Goal: Entertainment & Leisure: Consume media (video, audio)

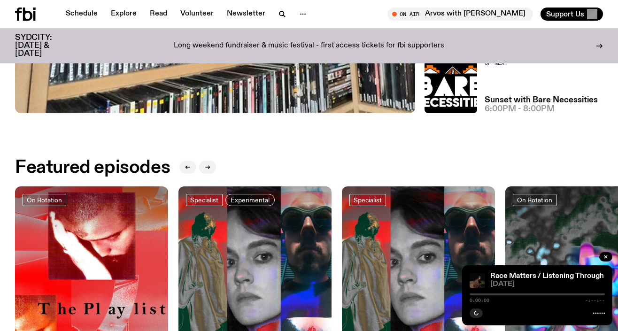
scroll to position [375, 0]
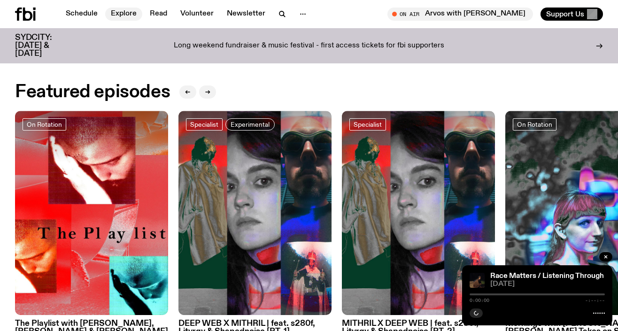
click at [120, 14] on link "Explore" at bounding box center [123, 14] width 37 height 13
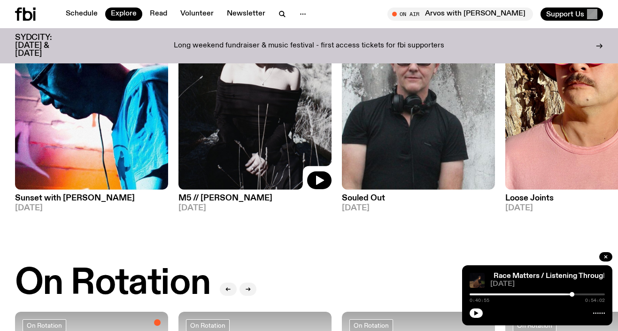
scroll to position [173, 0]
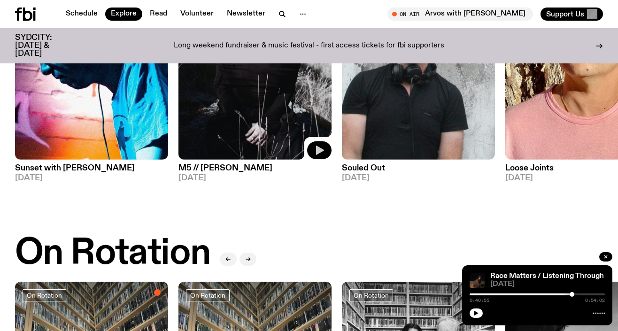
click at [314, 153] on icon "button" at bounding box center [319, 150] width 11 height 11
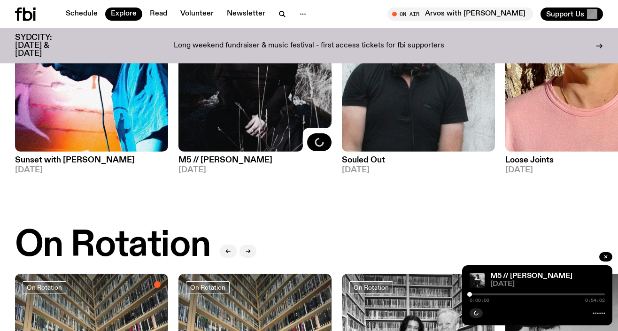
scroll to position [185, 0]
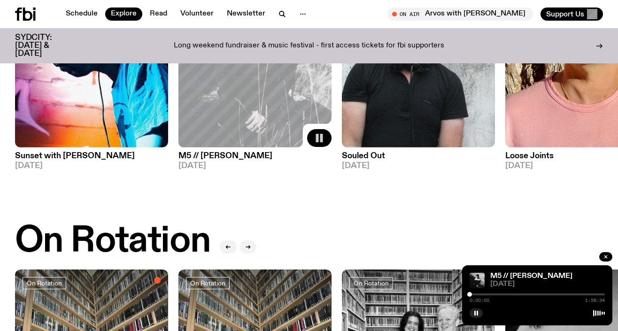
click at [214, 156] on h3 "M5 // [PERSON_NAME]" at bounding box center [254, 156] width 153 height 8
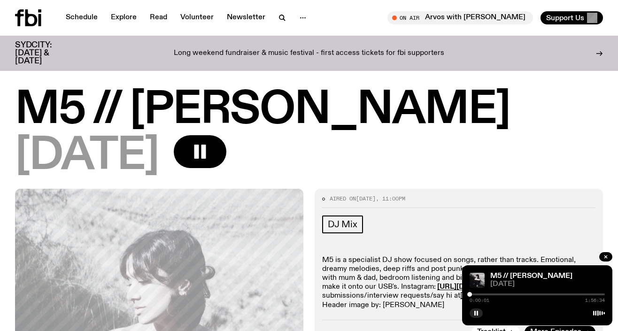
click at [480, 294] on div at bounding box center [536, 294] width 135 height 2
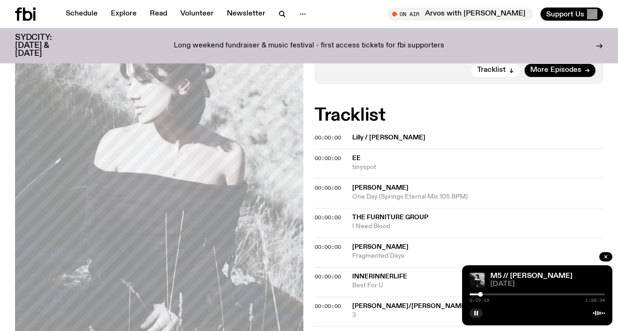
scroll to position [267, 0]
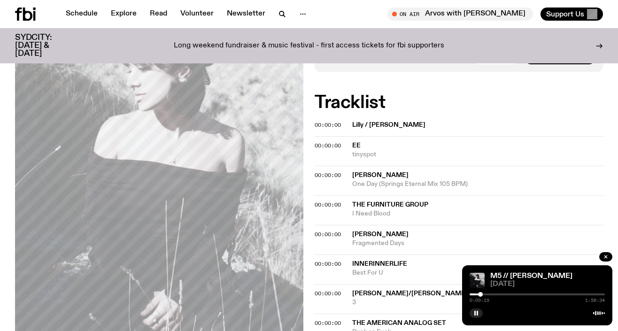
click at [494, 295] on div at bounding box center [536, 294] width 135 height 2
click at [506, 295] on div at bounding box center [536, 294] width 135 height 2
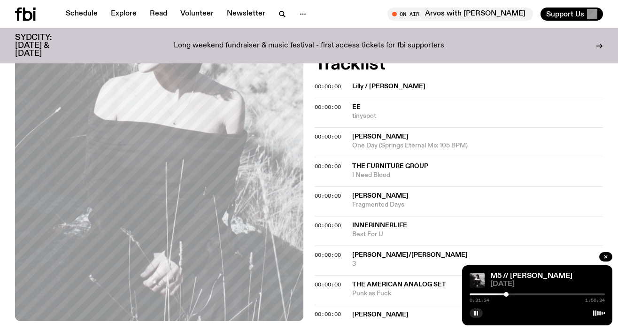
scroll to position [424, 0]
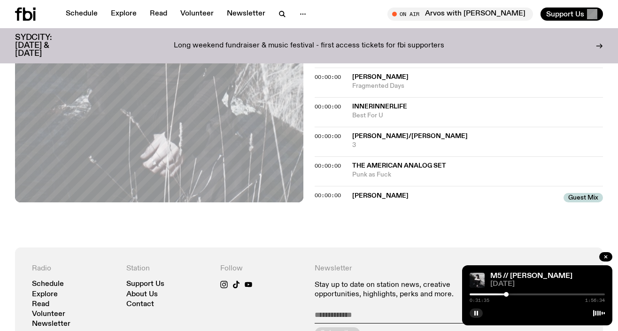
click at [517, 292] on div "0:31:35 1:56:34" at bounding box center [536, 296] width 135 height 11
click at [542, 295] on div at bounding box center [536, 294] width 135 height 2
click at [566, 293] on div at bounding box center [536, 294] width 135 height 2
click at [580, 294] on div at bounding box center [536, 294] width 135 height 2
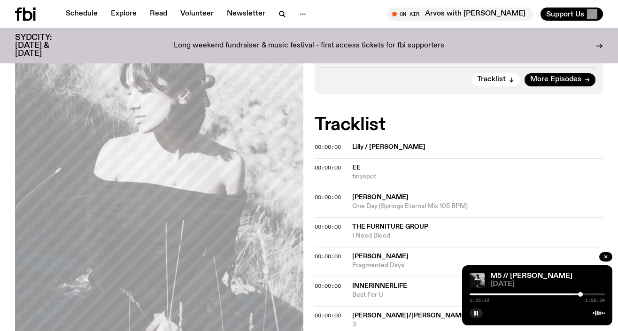
scroll to position [213, 0]
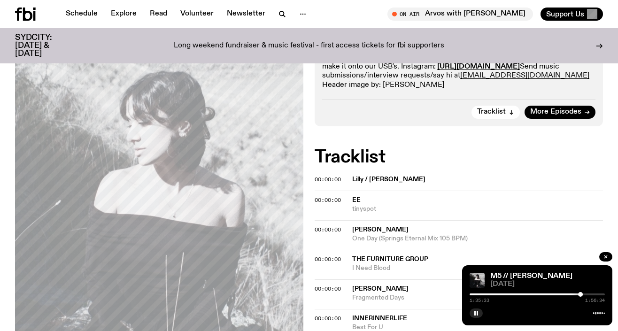
click at [585, 295] on div at bounding box center [536, 294] width 135 height 2
click at [594, 294] on div at bounding box center [536, 294] width 135 height 2
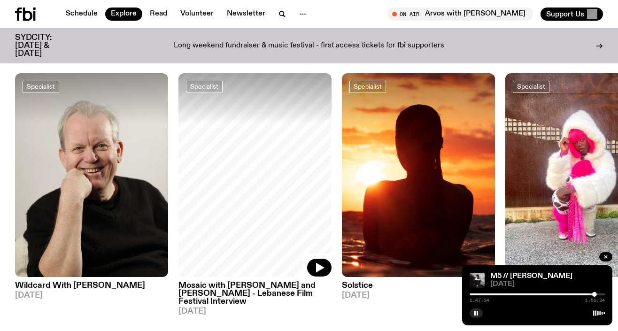
scroll to position [751, 0]
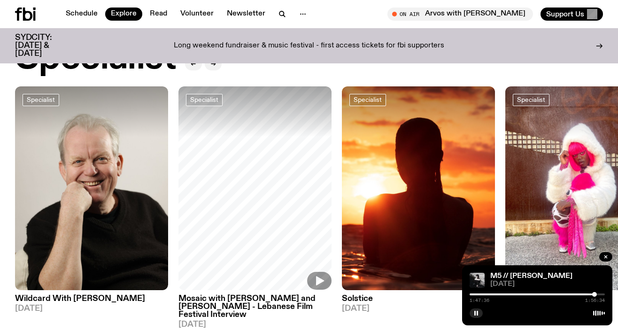
click at [256, 299] on h3 "Mosaic with [PERSON_NAME] and [PERSON_NAME] - Lebanese Film Festival Interview" at bounding box center [254, 307] width 153 height 24
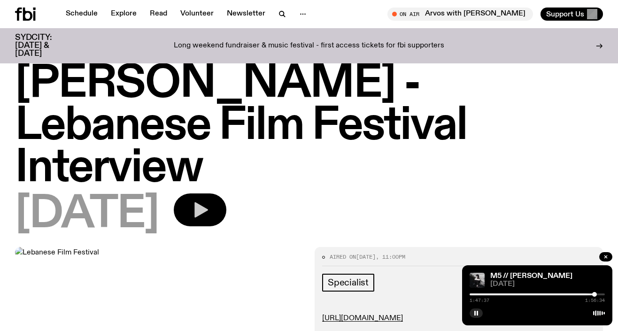
click at [208, 202] on icon "button" at bounding box center [201, 209] width 14 height 15
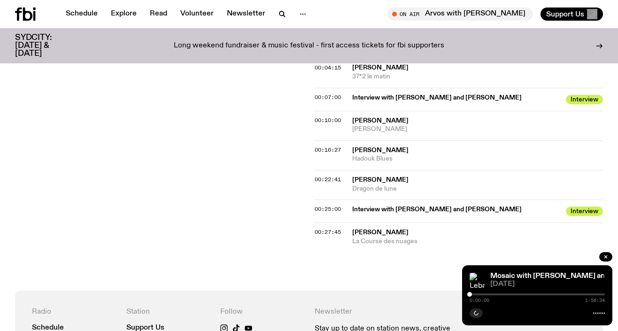
scroll to position [518, 0]
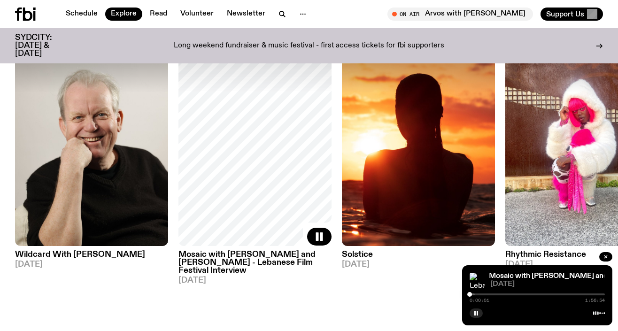
scroll to position [844, 0]
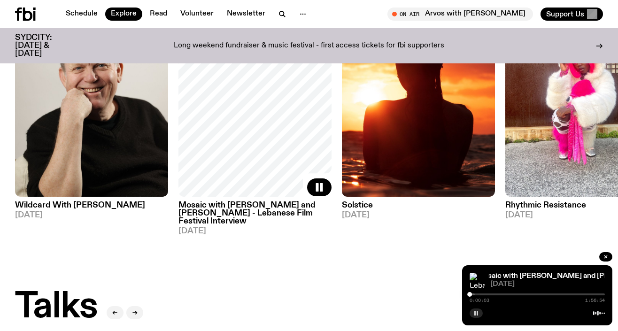
click at [476, 314] on rect "button" at bounding box center [476, 313] width 1 height 5
click at [536, 190] on img at bounding box center [581, 95] width 153 height 204
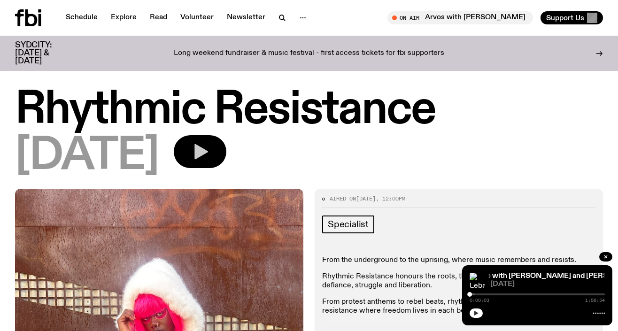
click at [226, 160] on button "button" at bounding box center [200, 151] width 53 height 33
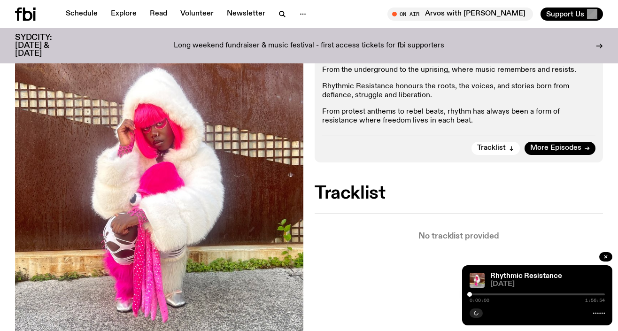
scroll to position [225, 0]
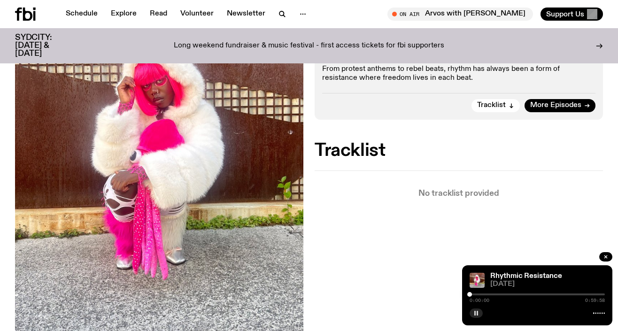
click at [476, 294] on div at bounding box center [536, 294] width 135 height 2
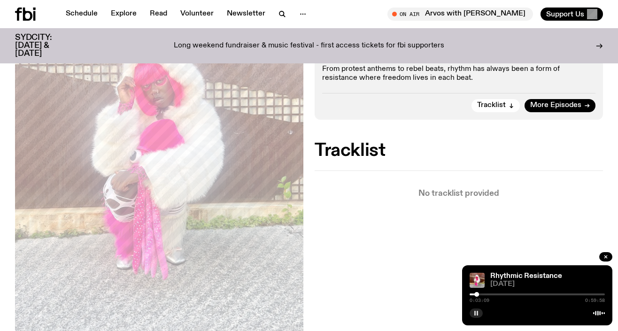
click at [486, 293] on div "0:03:09 0:59:58" at bounding box center [536, 296] width 135 height 11
click at [487, 295] on div at bounding box center [536, 294] width 135 height 2
click at [498, 295] on div at bounding box center [536, 294] width 135 height 2
click at [517, 294] on div at bounding box center [536, 294] width 135 height 2
click at [541, 295] on div at bounding box center [536, 294] width 135 height 2
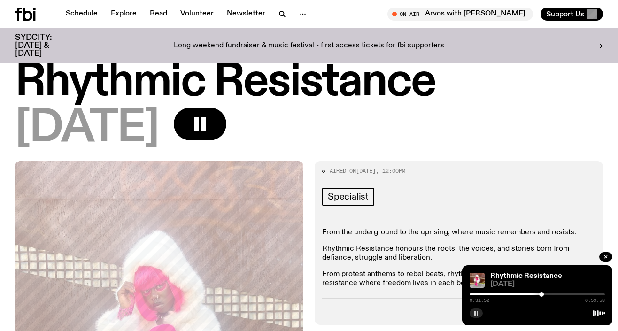
scroll to position [8, 0]
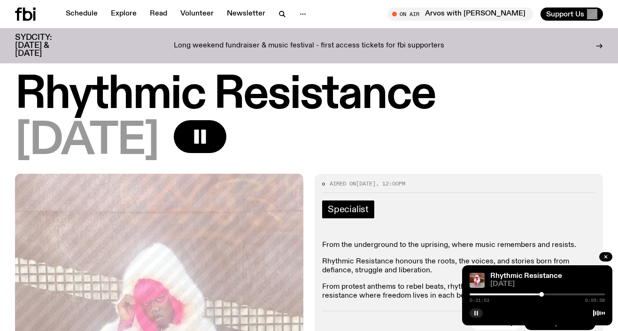
click at [348, 205] on span "Specialist" at bounding box center [348, 209] width 41 height 10
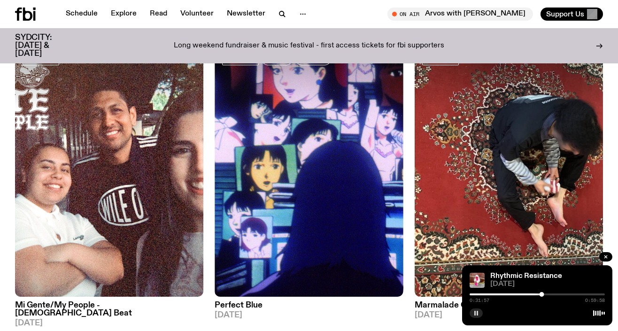
scroll to position [728, 0]
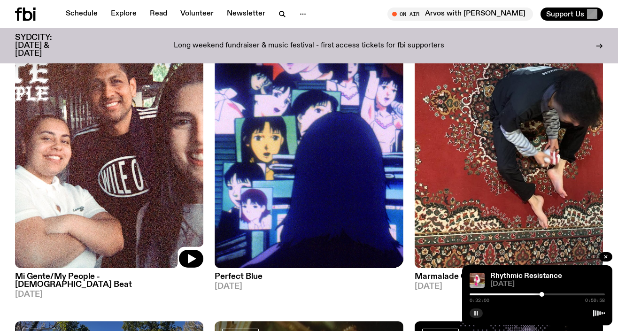
click at [162, 177] on img at bounding box center [109, 142] width 188 height 251
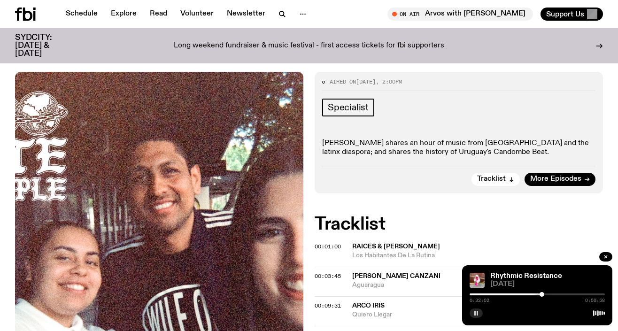
scroll to position [191, 0]
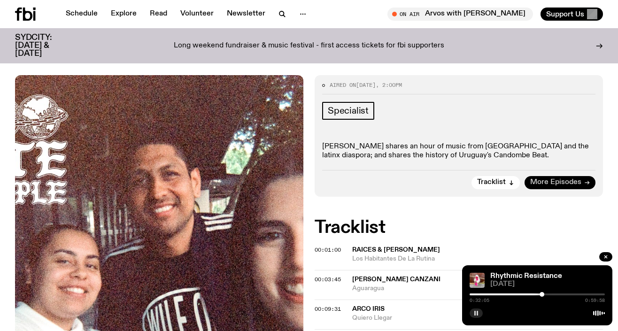
click at [559, 179] on span "More Episodes" at bounding box center [555, 182] width 51 height 7
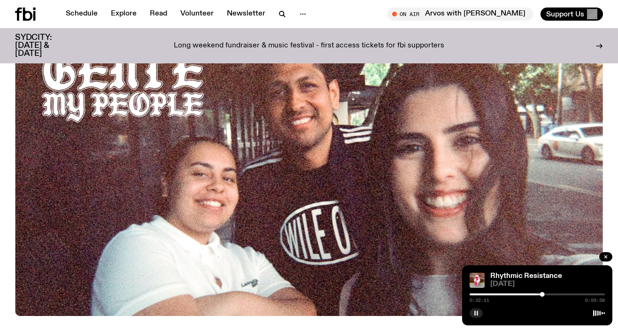
scroll to position [92, 0]
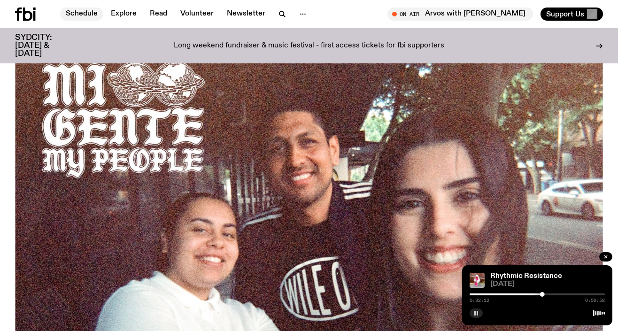
click at [81, 15] on link "Schedule" at bounding box center [81, 14] width 43 height 13
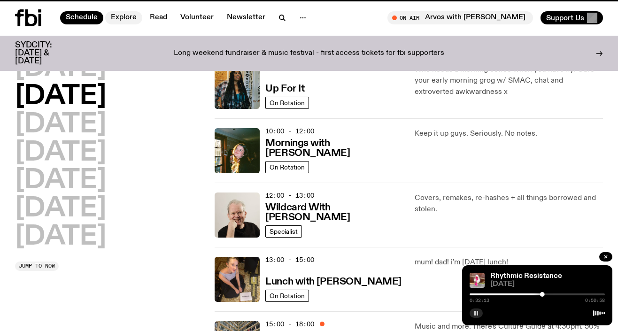
click at [125, 15] on link "Explore" at bounding box center [123, 17] width 37 height 13
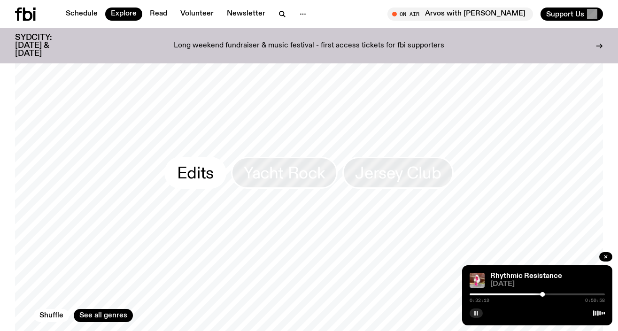
scroll to position [1554, 0]
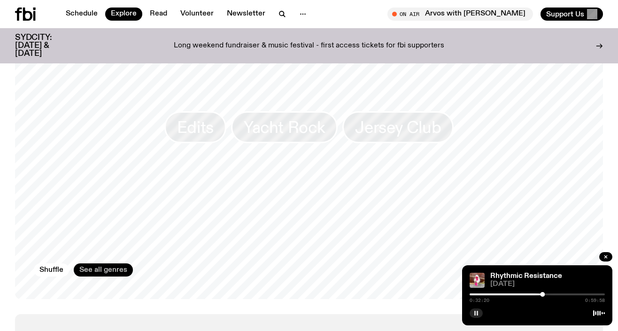
click at [91, 263] on link "See all genres" at bounding box center [103, 269] width 59 height 13
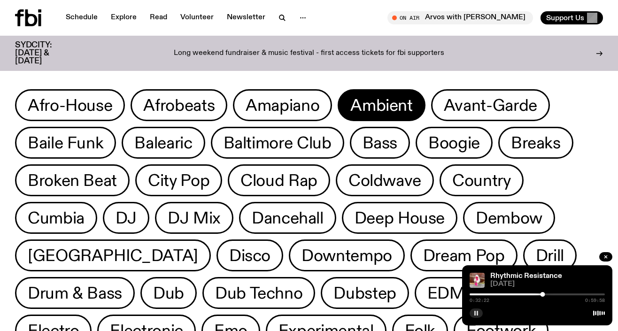
click at [357, 98] on span "Ambient" at bounding box center [381, 105] width 62 height 18
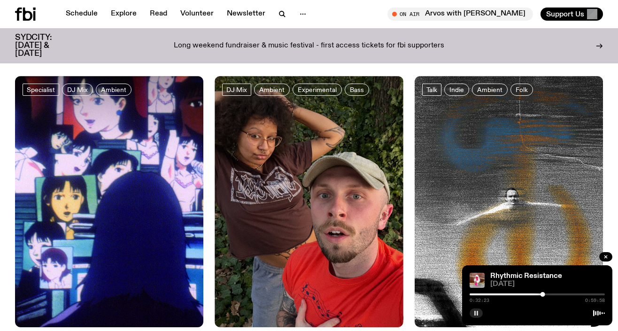
scroll to position [61, 0]
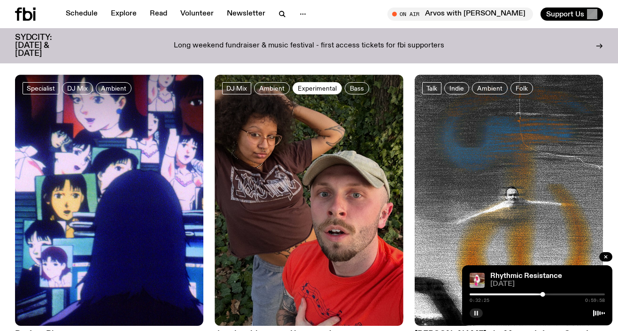
click at [330, 91] on span "Experimental" at bounding box center [317, 87] width 39 height 7
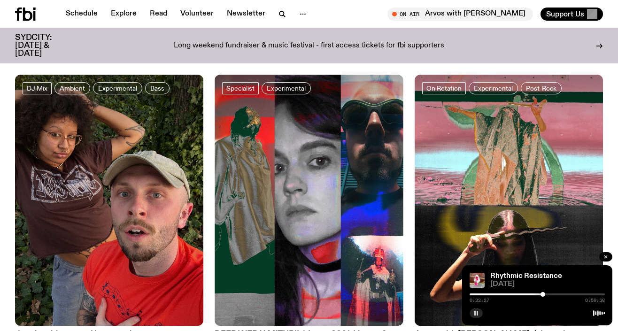
click at [601, 255] on button "button" at bounding box center [605, 256] width 13 height 9
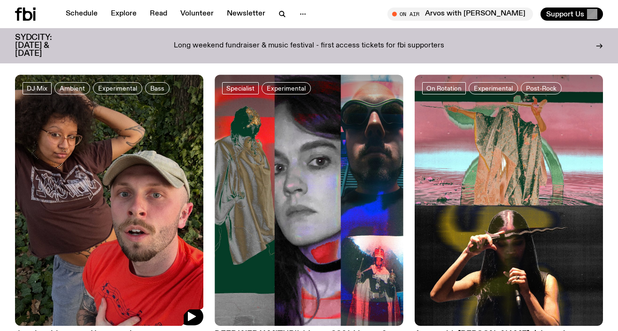
click at [122, 229] on img at bounding box center [109, 200] width 188 height 251
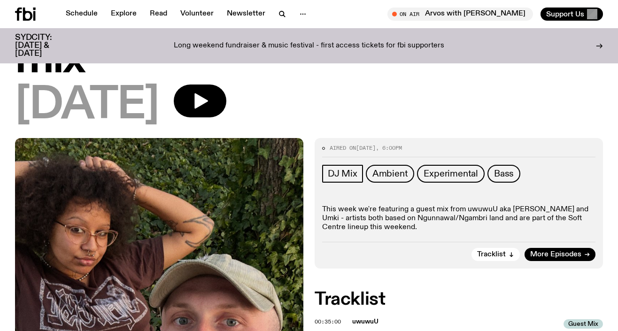
scroll to position [63, 0]
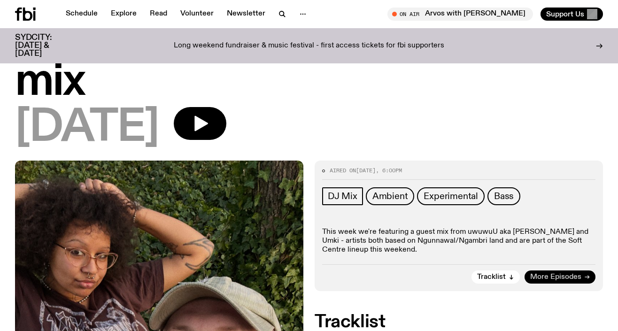
click at [549, 276] on span "More Episodes" at bounding box center [555, 277] width 51 height 7
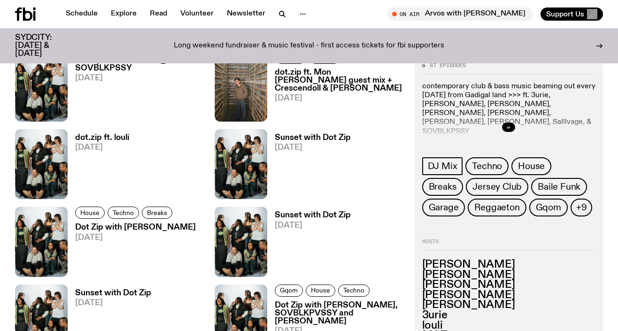
scroll to position [530, 0]
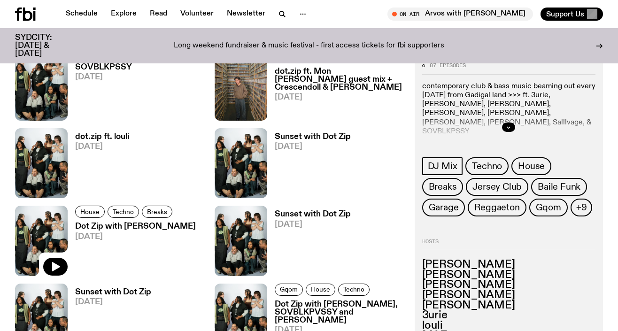
click at [50, 243] on img at bounding box center [41, 241] width 53 height 70
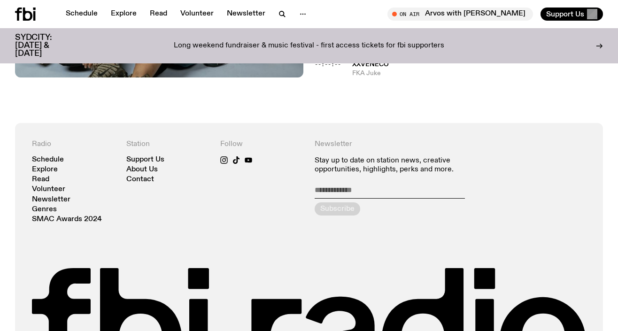
scroll to position [1365, 0]
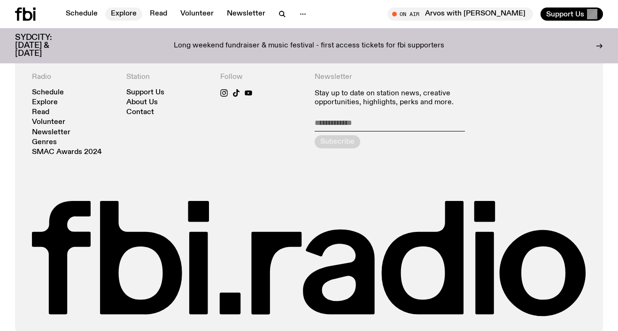
click at [123, 12] on link "Explore" at bounding box center [123, 14] width 37 height 13
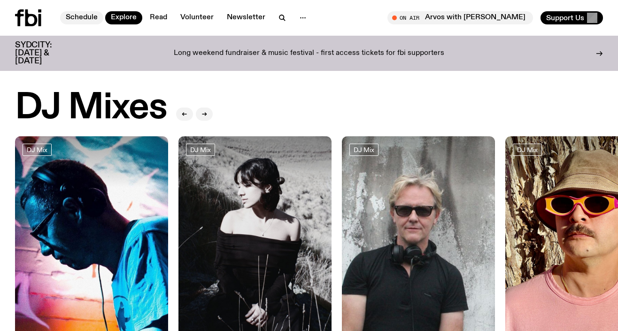
click at [92, 17] on link "Schedule" at bounding box center [81, 17] width 43 height 13
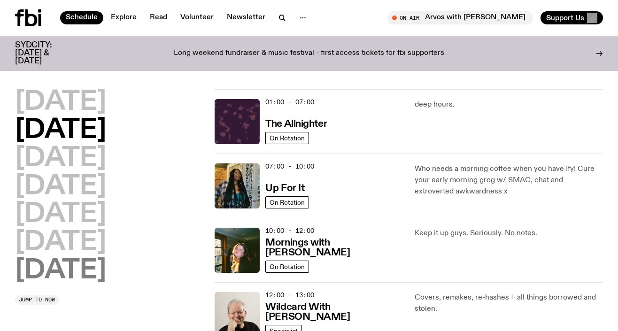
click at [69, 272] on h2 "[DATE]" at bounding box center [60, 271] width 91 height 26
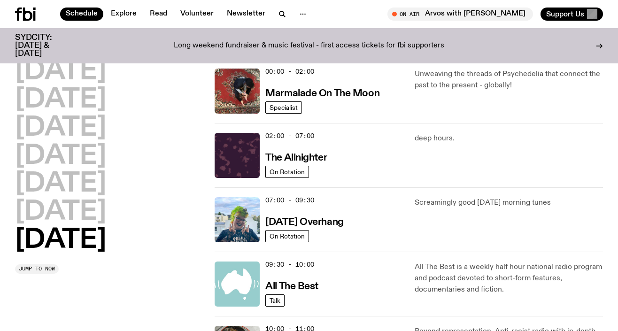
scroll to position [26, 0]
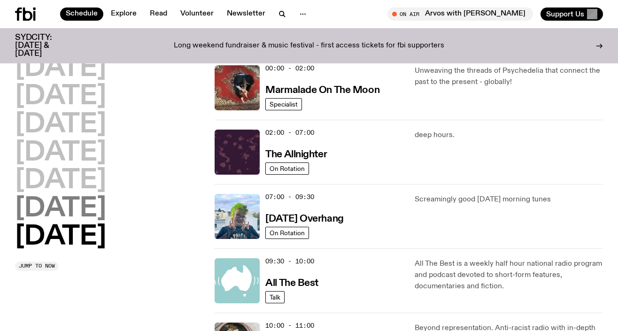
click at [91, 222] on h2 "[DATE]" at bounding box center [60, 209] width 91 height 26
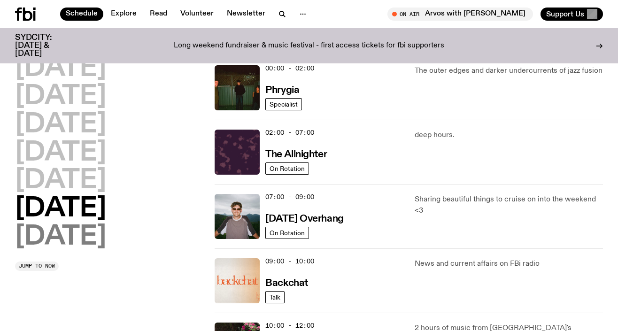
click at [88, 234] on h2 "[DATE]" at bounding box center [60, 237] width 91 height 26
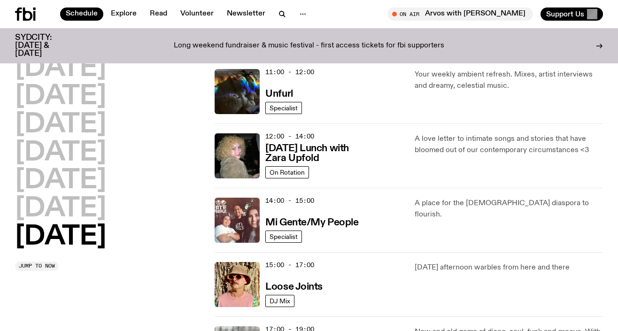
scroll to position [268, 0]
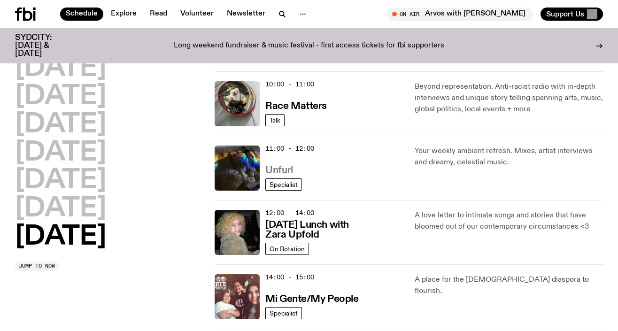
click at [287, 174] on h3 "Unfurl" at bounding box center [278, 171] width 27 height 10
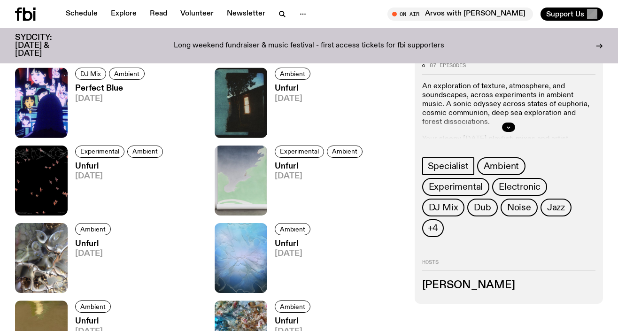
scroll to position [433, 0]
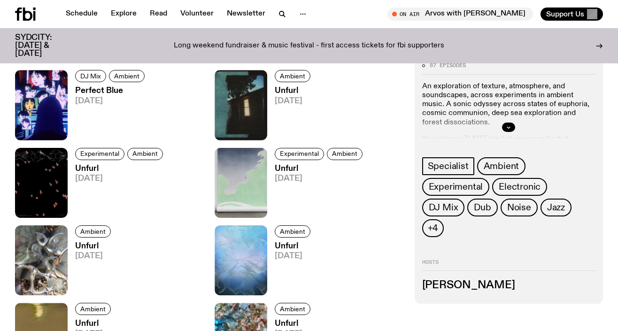
click at [283, 246] on h3 "Unfurl" at bounding box center [294, 246] width 38 height 8
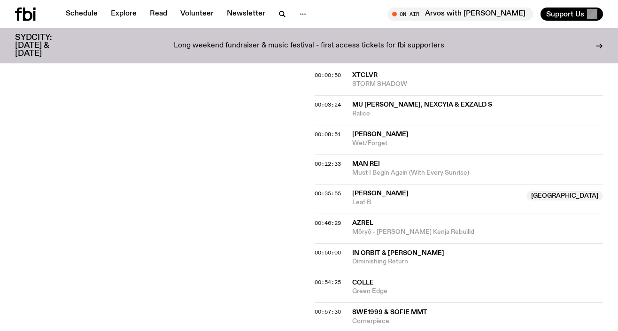
scroll to position [362, 0]
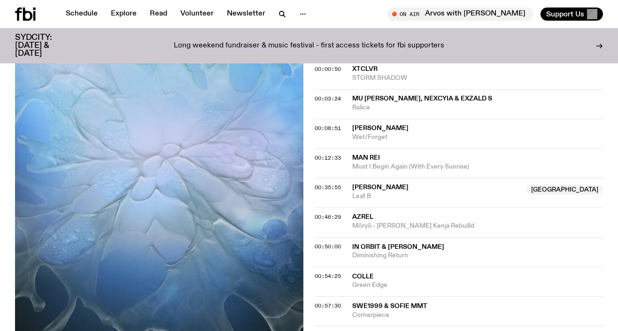
click at [373, 126] on span "[PERSON_NAME]" at bounding box center [380, 128] width 56 height 7
click at [278, 17] on icon "button" at bounding box center [281, 13] width 11 height 11
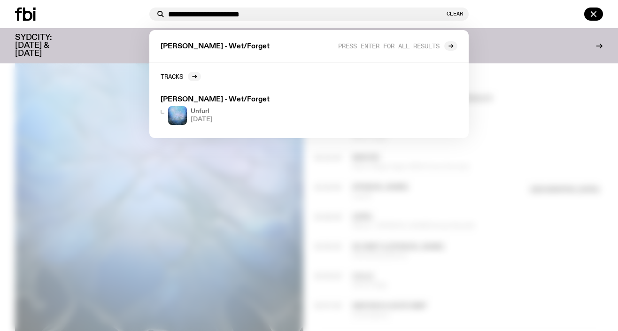
drag, startPoint x: 212, startPoint y: 14, endPoint x: 290, endPoint y: 16, distance: 77.5
click at [290, 16] on input "**********" at bounding box center [306, 14] width 276 height 8
type input "**********"
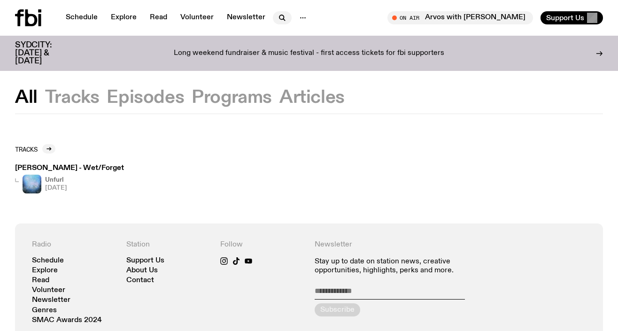
click at [279, 19] on icon "button" at bounding box center [281, 17] width 4 height 4
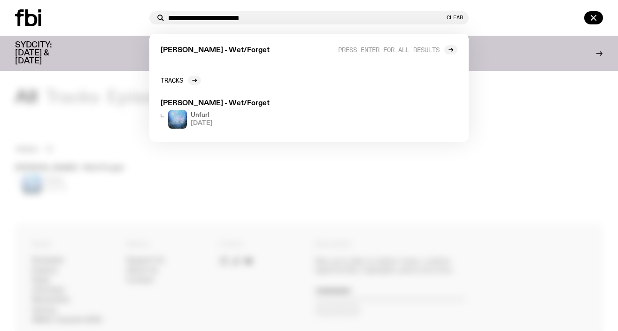
drag, startPoint x: 213, startPoint y: 16, endPoint x: 282, endPoint y: 16, distance: 69.0
click at [282, 16] on input "**********" at bounding box center [306, 18] width 276 height 8
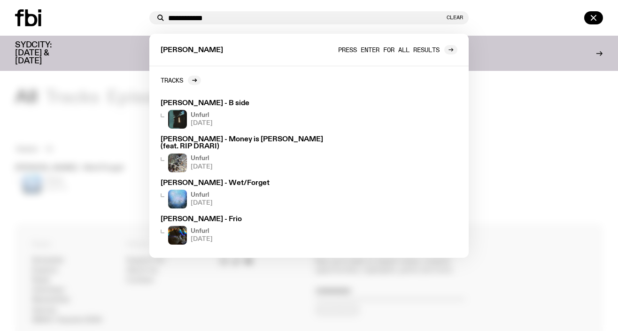
type input "**********"
click at [450, 50] on icon at bounding box center [450, 50] width 4 height 0
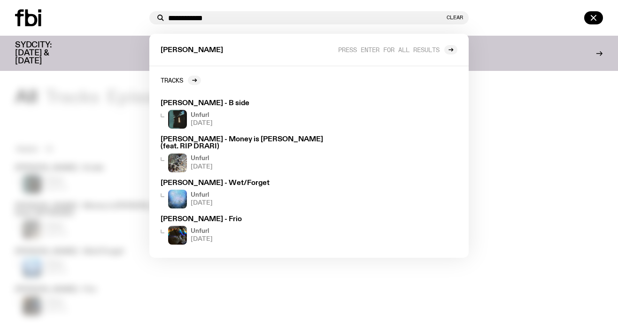
click at [556, 123] on div at bounding box center [309, 165] width 618 height 331
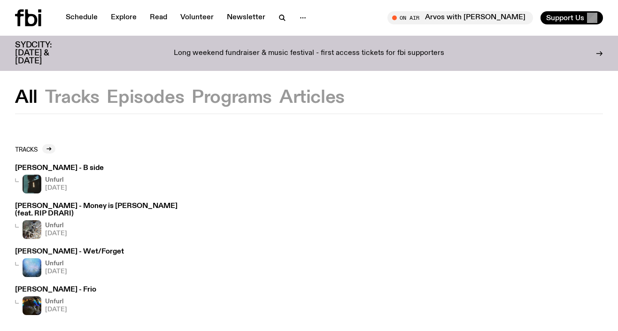
click at [55, 299] on h4 "Unfurl" at bounding box center [56, 302] width 22 height 6
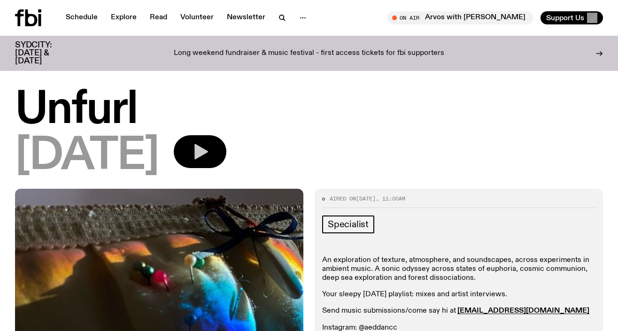
click at [209, 157] on icon "button" at bounding box center [200, 151] width 19 height 19
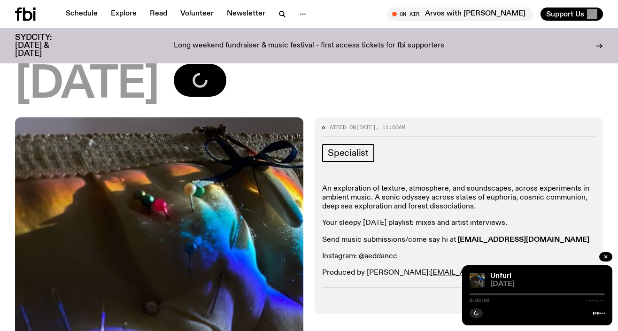
scroll to position [346, 0]
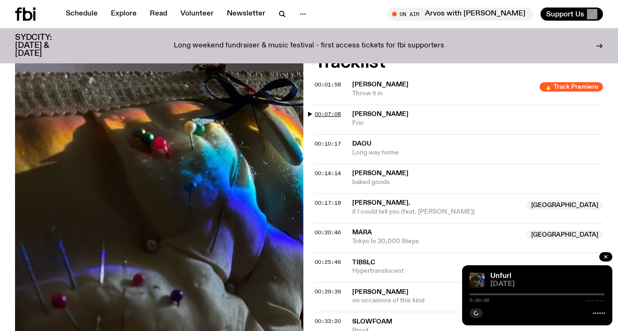
click at [336, 115] on span "00:07:08" at bounding box center [327, 114] width 26 height 8
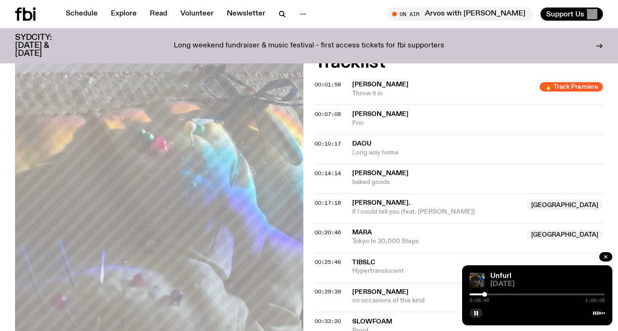
click at [484, 294] on div at bounding box center [484, 294] width 5 height 5
click at [481, 294] on div at bounding box center [416, 294] width 135 height 2
click at [485, 294] on div at bounding box center [536, 294] width 135 height 2
click at [488, 295] on div at bounding box center [536, 294] width 135 height 2
click at [491, 295] on div "0:08:20 1:00:00" at bounding box center [536, 296] width 135 height 11
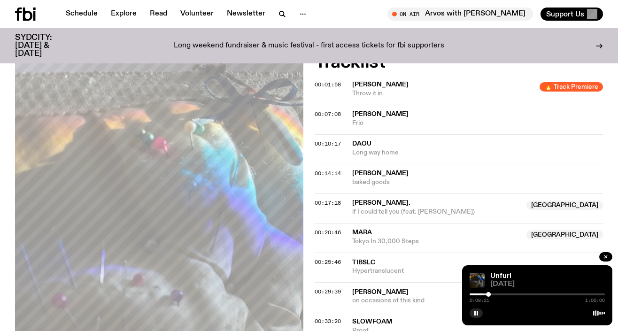
click at [493, 294] on div at bounding box center [536, 294] width 135 height 2
click at [498, 294] on div at bounding box center [536, 294] width 135 height 2
click at [505, 293] on div "0:12:55 1:00:00" at bounding box center [536, 296] width 135 height 11
click at [338, 143] on span "00:10:17" at bounding box center [327, 144] width 26 height 8
click at [333, 170] on span "00:14:14" at bounding box center [327, 173] width 26 height 8
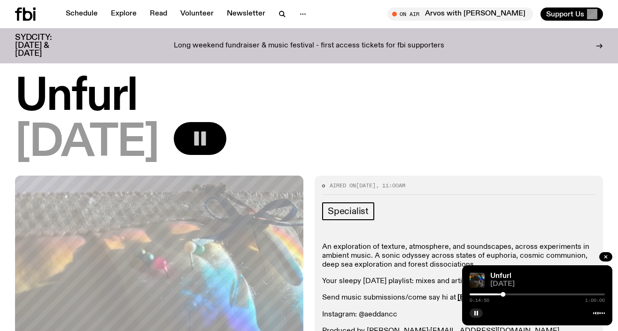
scroll to position [0, 0]
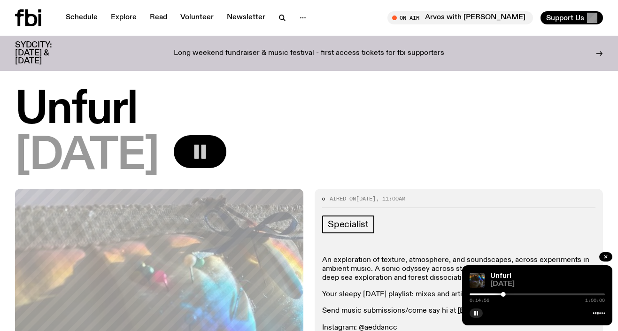
click at [33, 20] on icon at bounding box center [28, 17] width 26 height 17
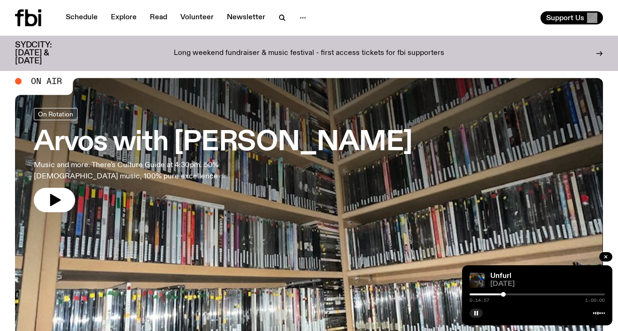
scroll to position [17, 0]
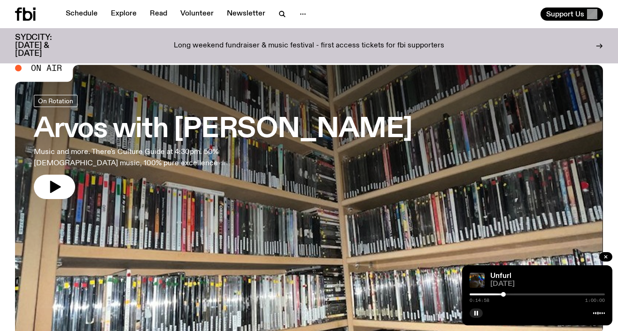
click at [186, 126] on h3 "Arvos with [PERSON_NAME]" at bounding box center [223, 129] width 378 height 26
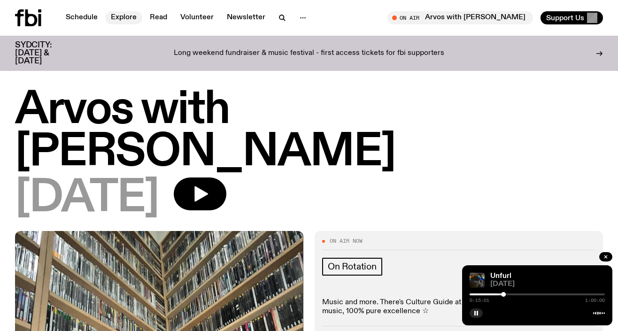
click at [122, 20] on link "Explore" at bounding box center [123, 17] width 37 height 13
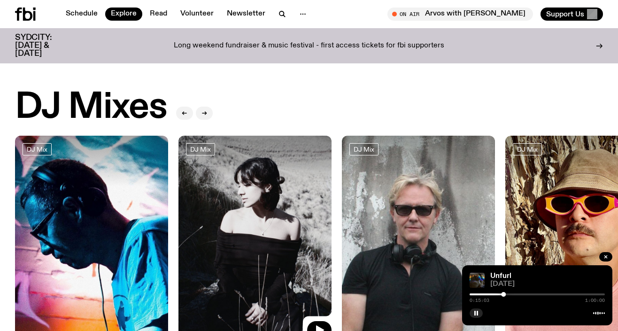
scroll to position [4, 0]
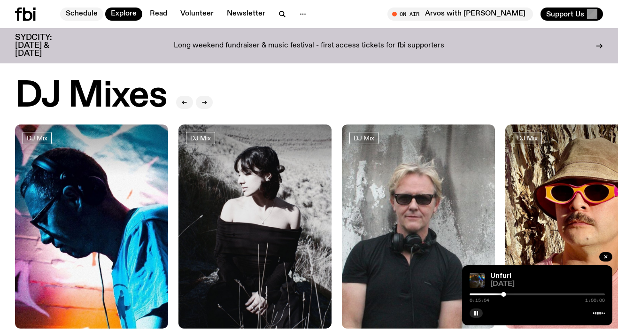
click at [87, 15] on link "Schedule" at bounding box center [81, 14] width 43 height 13
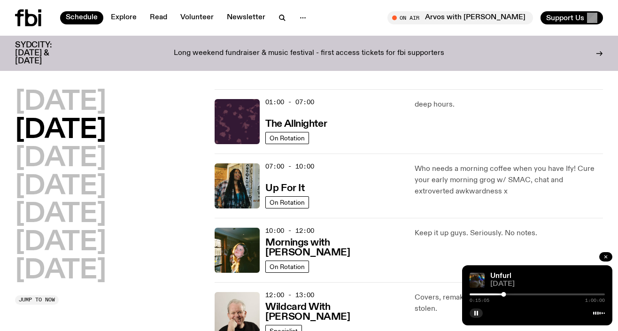
click at [607, 255] on icon "button" at bounding box center [606, 257] width 6 height 6
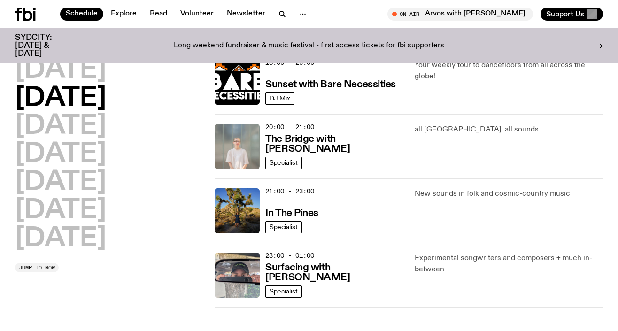
scroll to position [546, 0]
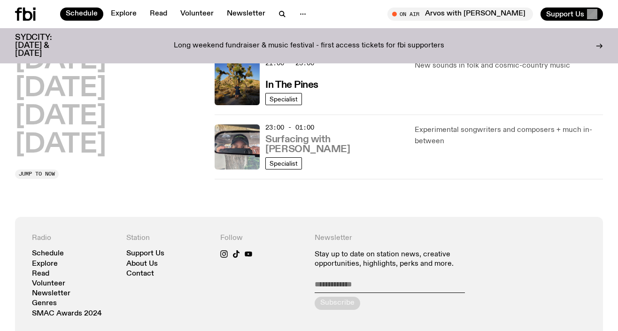
click at [339, 145] on h3 "Surfacing with [PERSON_NAME]" at bounding box center [334, 145] width 138 height 20
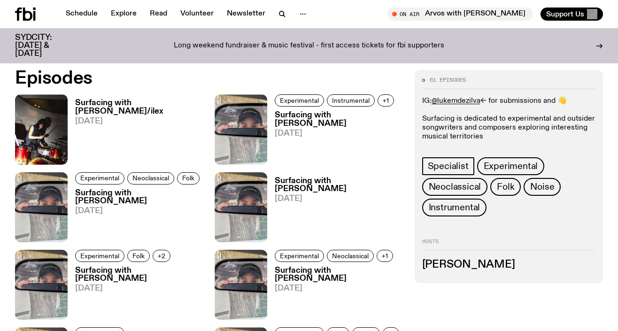
scroll to position [465, 0]
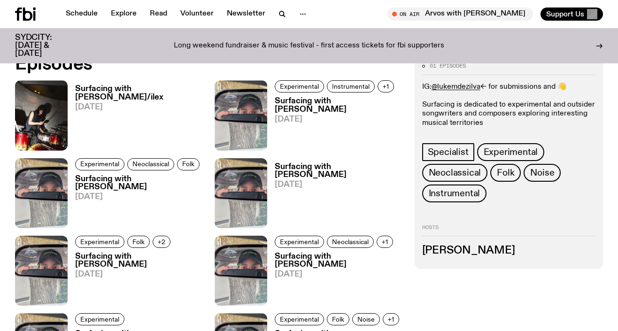
click at [169, 88] on h3 "Surfacing with [PERSON_NAME]/ilex" at bounding box center [139, 93] width 128 height 16
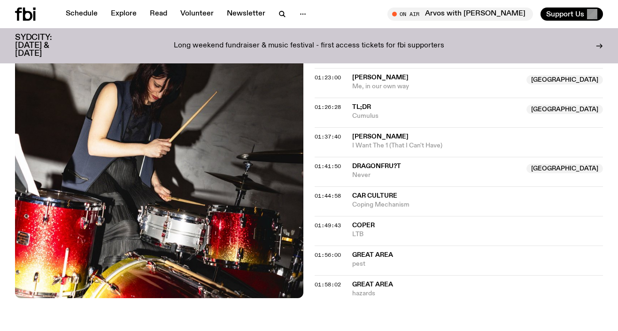
scroll to position [901, 0]
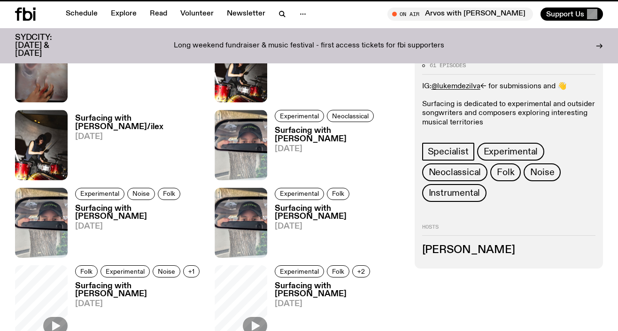
scroll to position [465, 0]
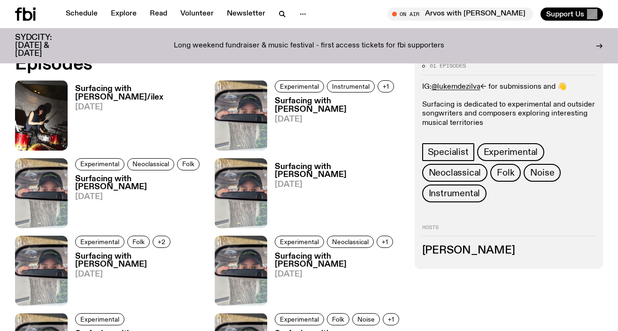
click at [310, 115] on span "[DATE]" at bounding box center [339, 119] width 128 height 8
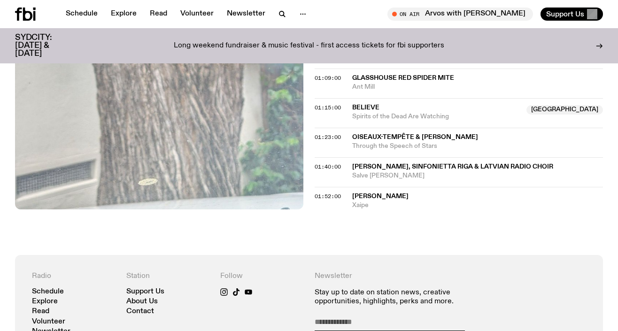
scroll to position [750, 0]
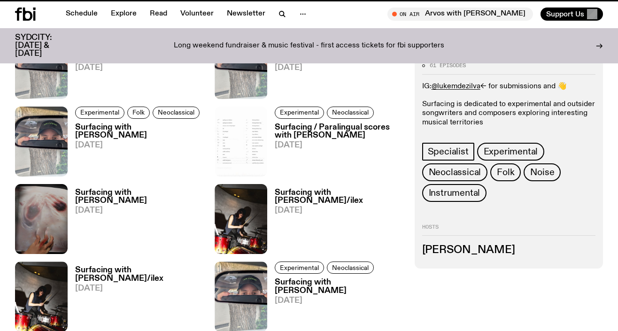
scroll to position [465, 0]
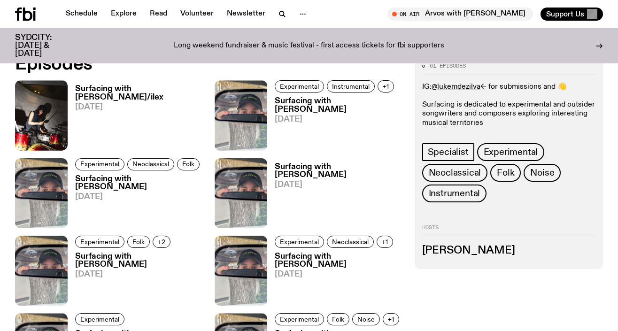
click at [111, 182] on h3 "Surfacing with [PERSON_NAME]" at bounding box center [139, 183] width 128 height 16
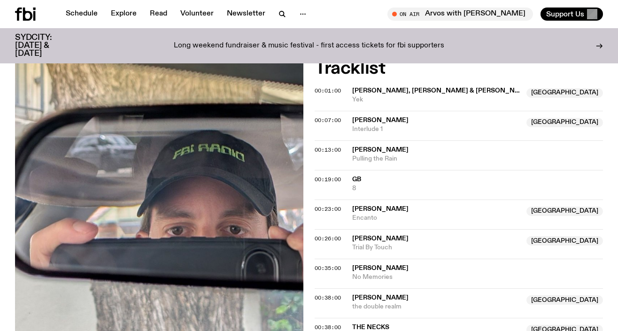
scroll to position [417, 0]
